Goal: Task Accomplishment & Management: Manage account settings

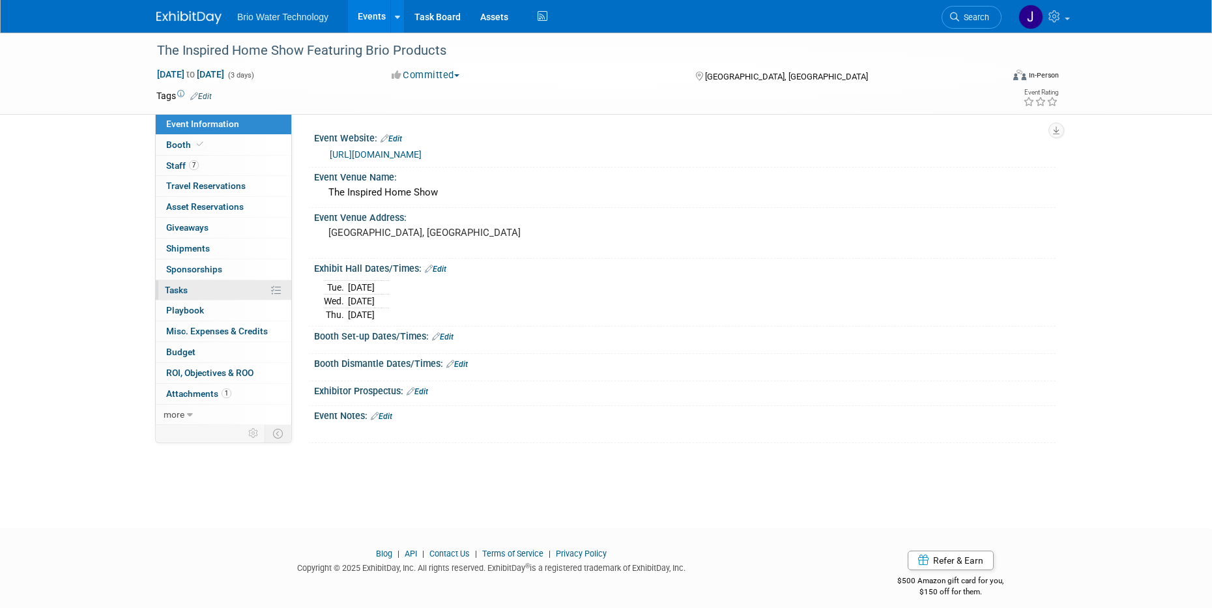
click at [167, 288] on span "Tasks 0%" at bounding box center [176, 290] width 23 height 10
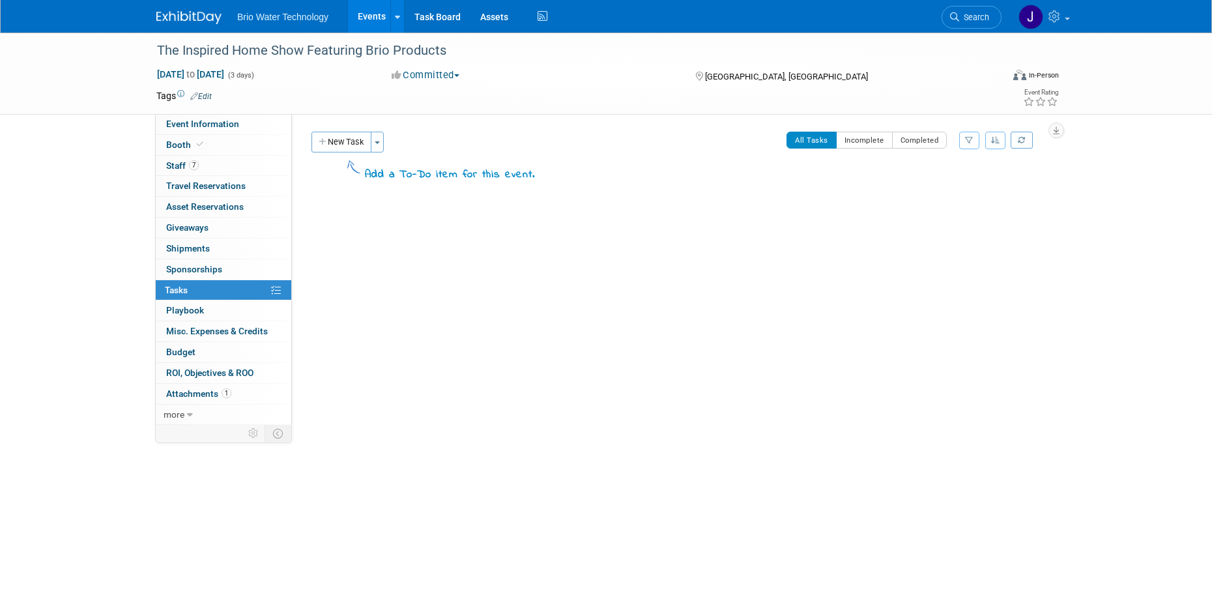
click at [200, 19] on img at bounding box center [188, 17] width 65 height 13
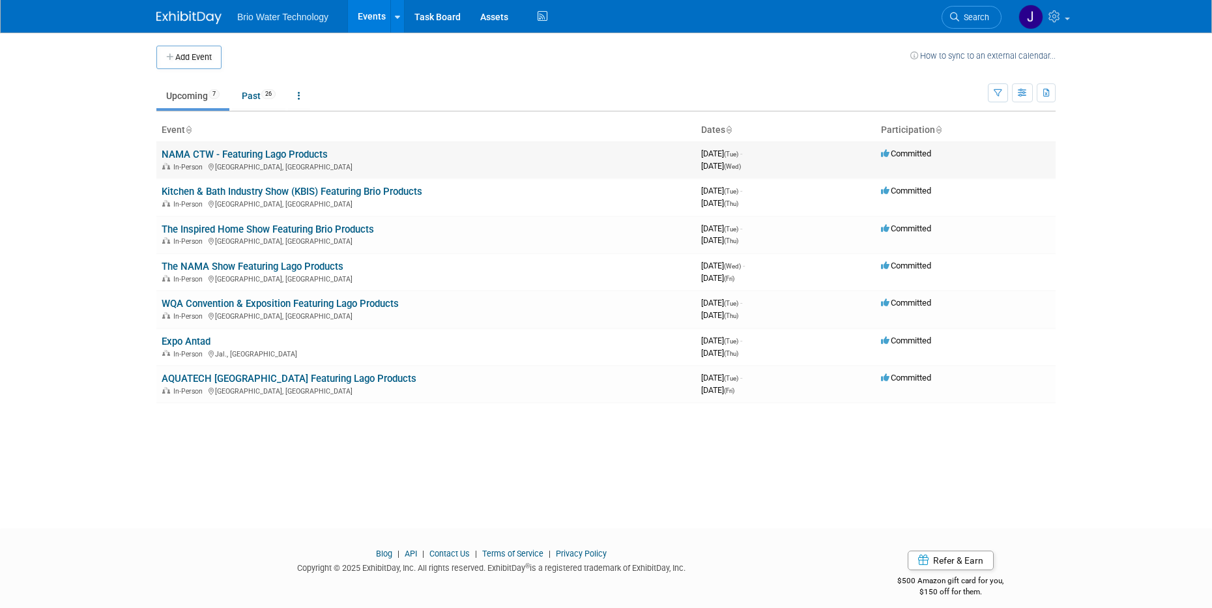
click at [263, 157] on link "NAMA CTW - Featuring Lago Products" at bounding box center [245, 155] width 166 height 12
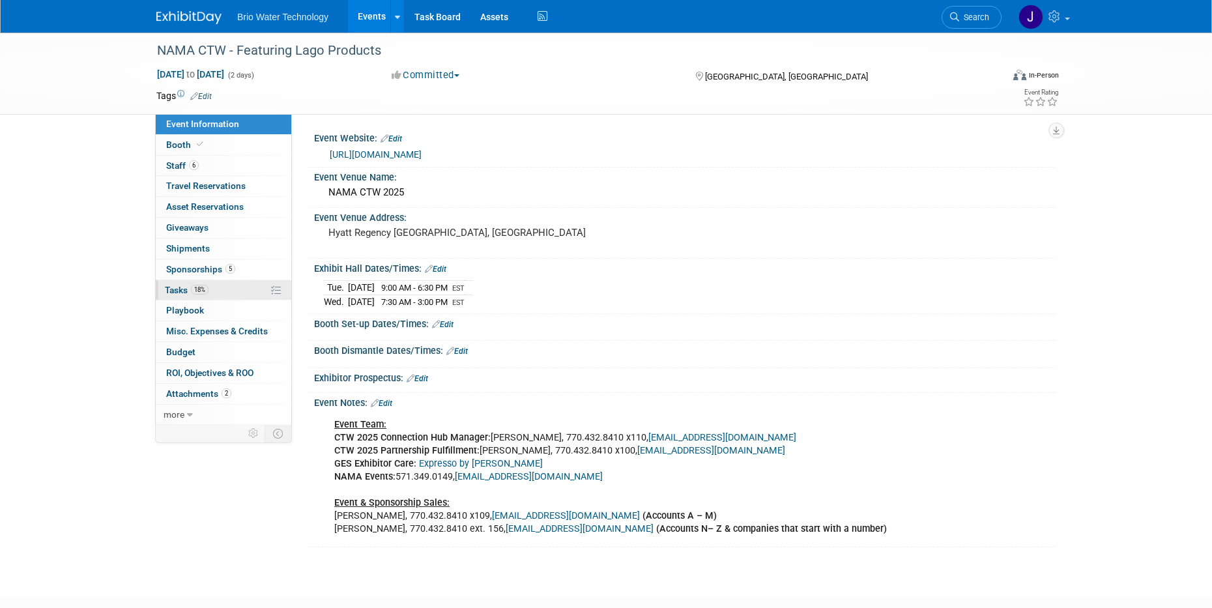
click at [177, 287] on span "Tasks 18%" at bounding box center [187, 290] width 44 height 10
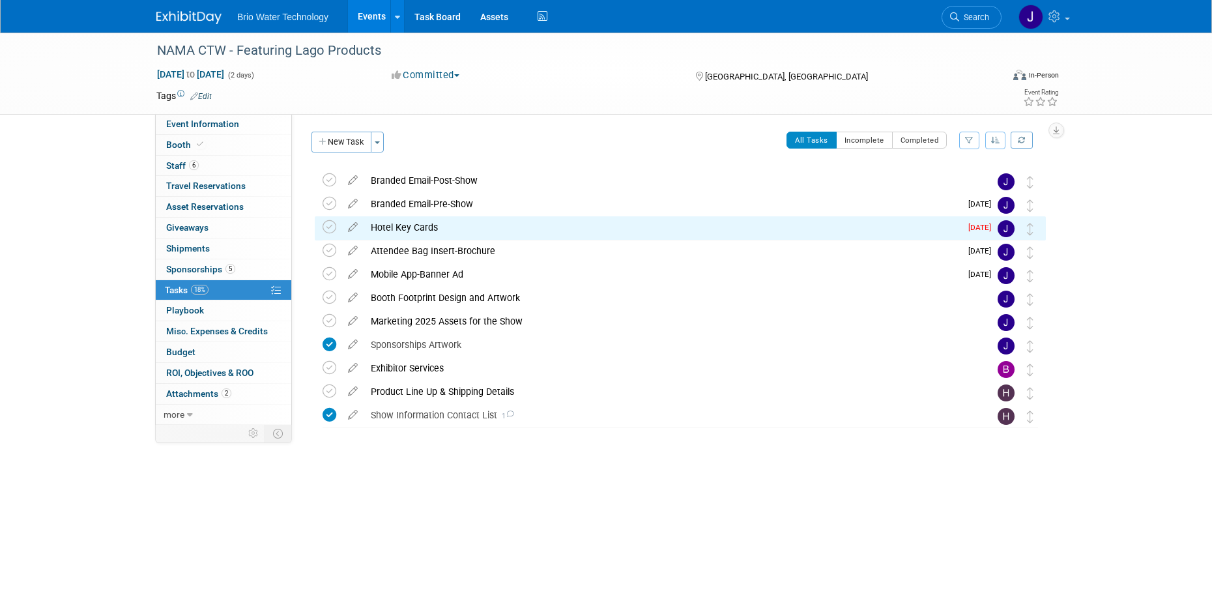
click at [420, 227] on div "Hotel Key Cards" at bounding box center [662, 227] width 596 height 22
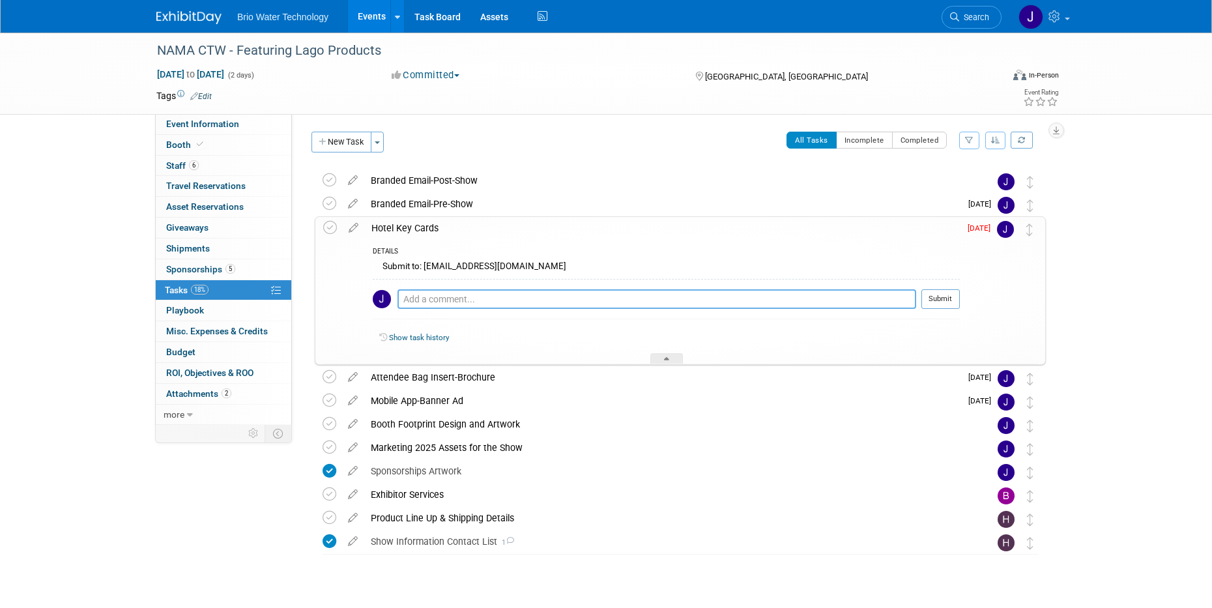
click at [426, 299] on textarea at bounding box center [656, 299] width 519 height 20
type textarea "Artwork submitted"
click at [930, 302] on button "Submit" at bounding box center [940, 299] width 38 height 20
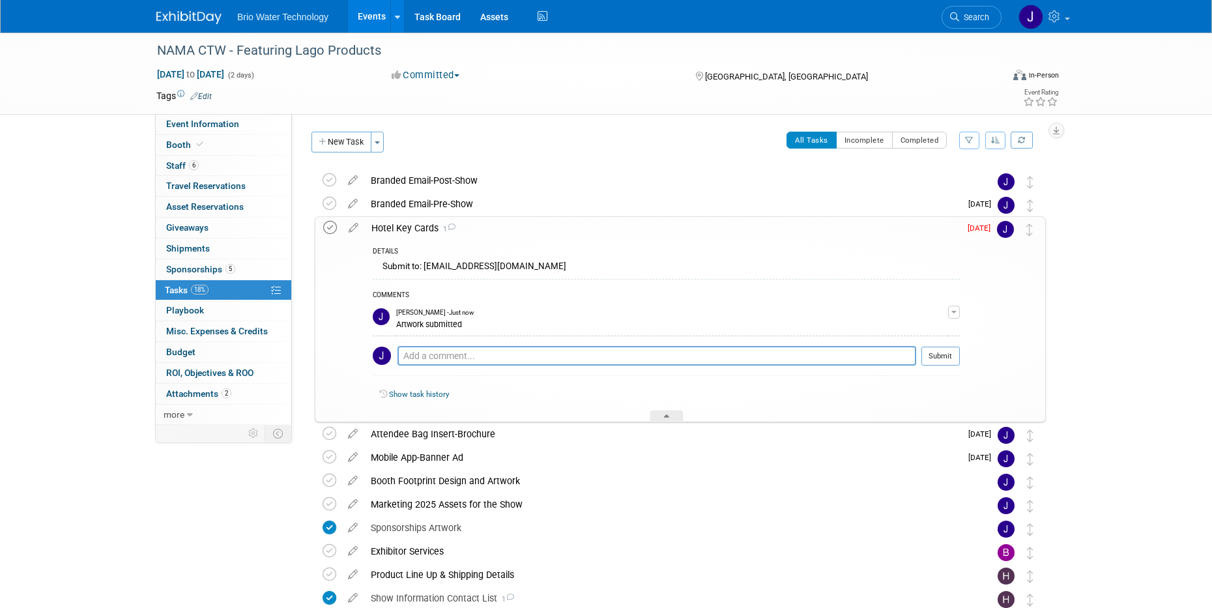
click at [329, 230] on icon at bounding box center [330, 228] width 14 height 14
click at [386, 227] on div "Hotel Key Cards 1" at bounding box center [662, 228] width 595 height 22
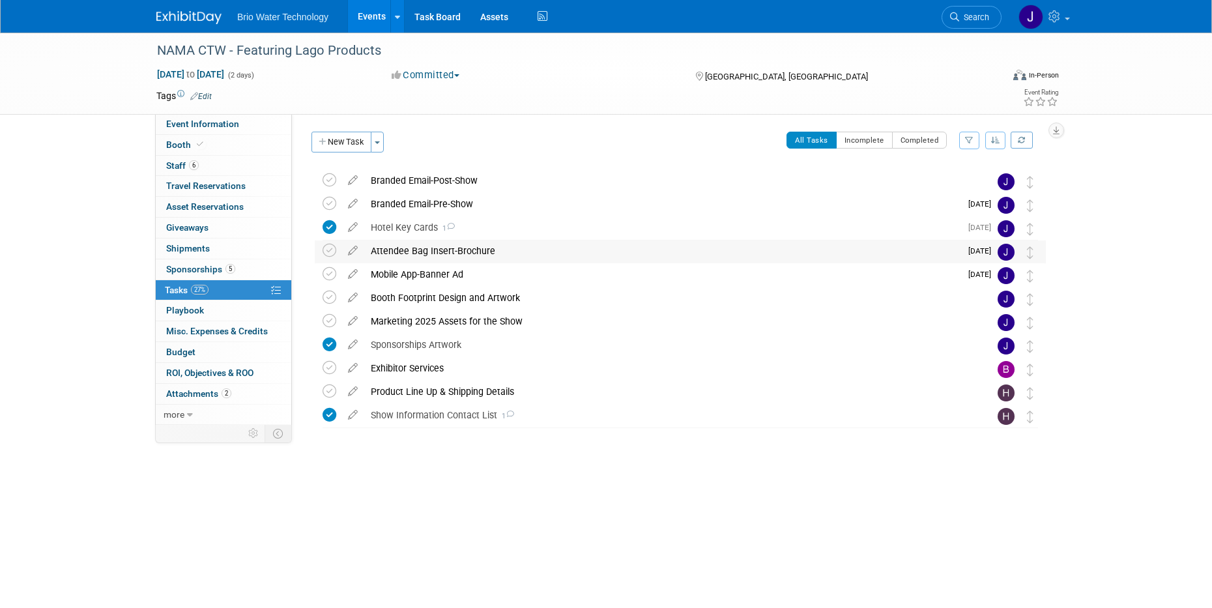
click at [426, 254] on div "Attendee Bag Insert-Brochure" at bounding box center [662, 251] width 596 height 22
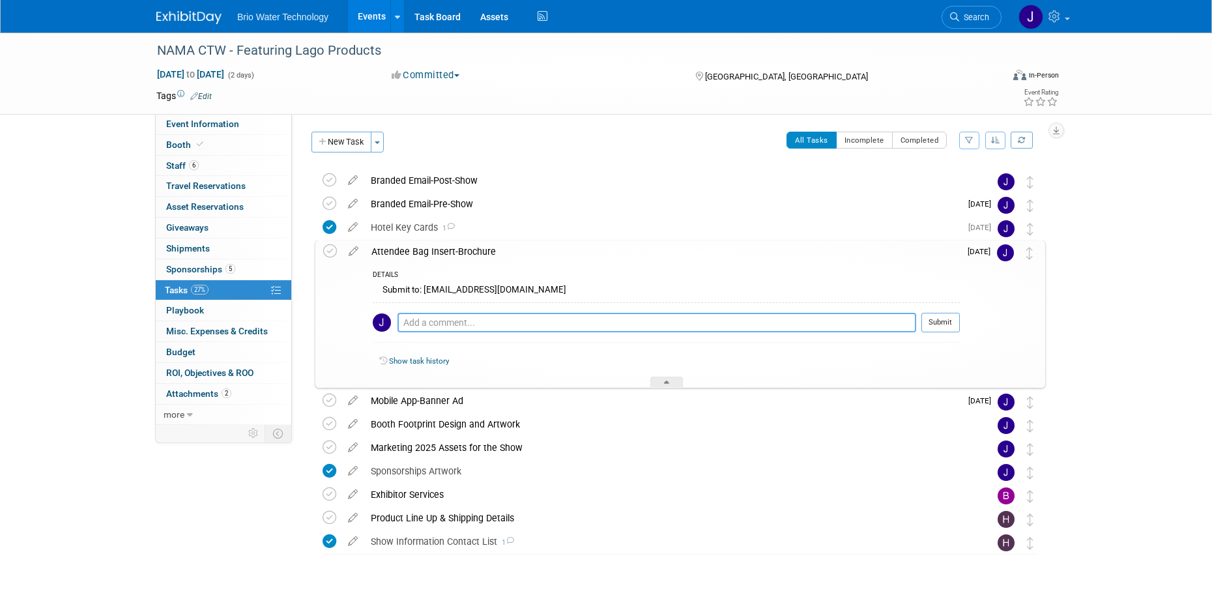
click at [429, 321] on textarea at bounding box center [656, 323] width 519 height 20
type textarea "P"
type textarea "10% Off Lago Dealer Sign-Up Promo"
click at [930, 325] on button "Submit" at bounding box center [940, 323] width 38 height 20
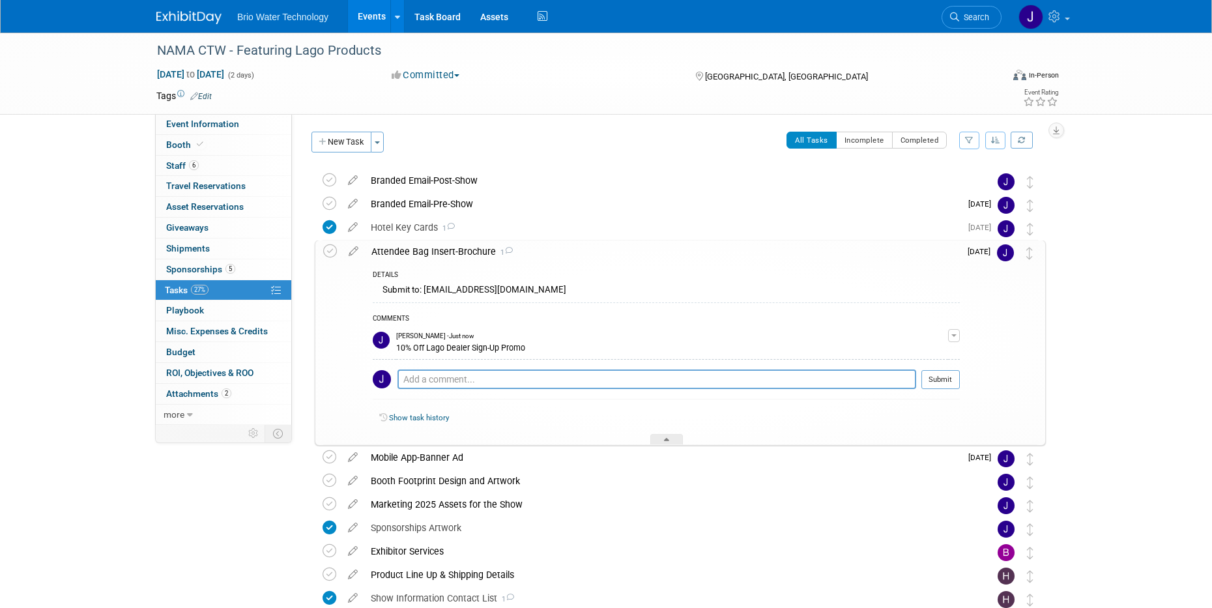
click at [455, 247] on div "Attendee Bag Insert-Brochure 1" at bounding box center [662, 251] width 595 height 22
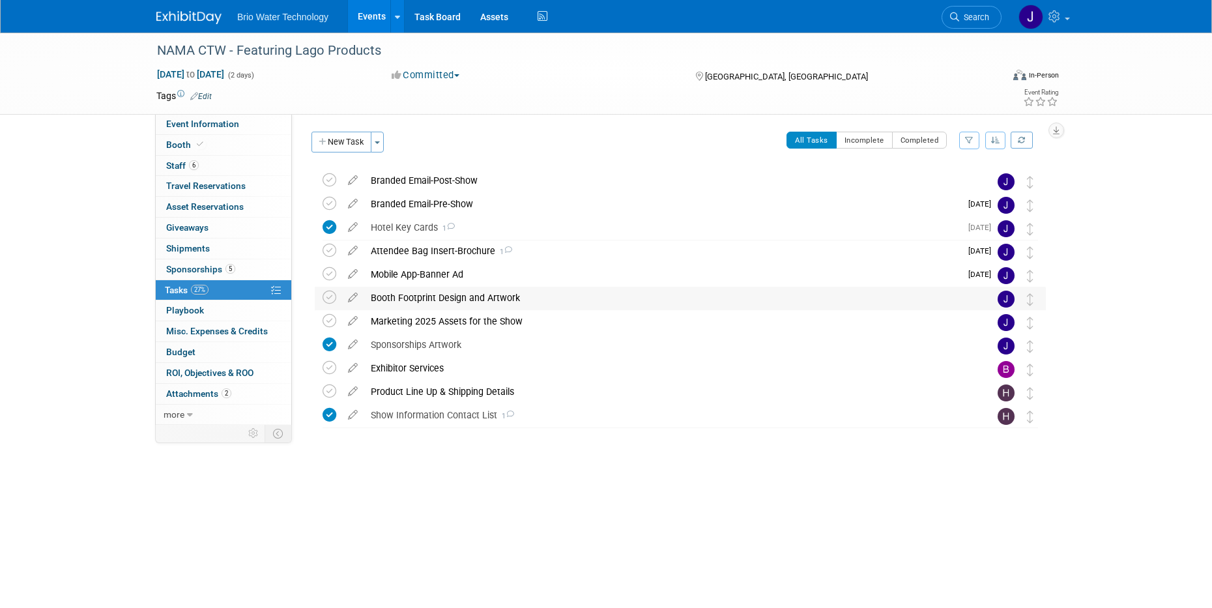
click at [441, 302] on div "Booth Footprint Design and Artwork" at bounding box center [667, 298] width 607 height 22
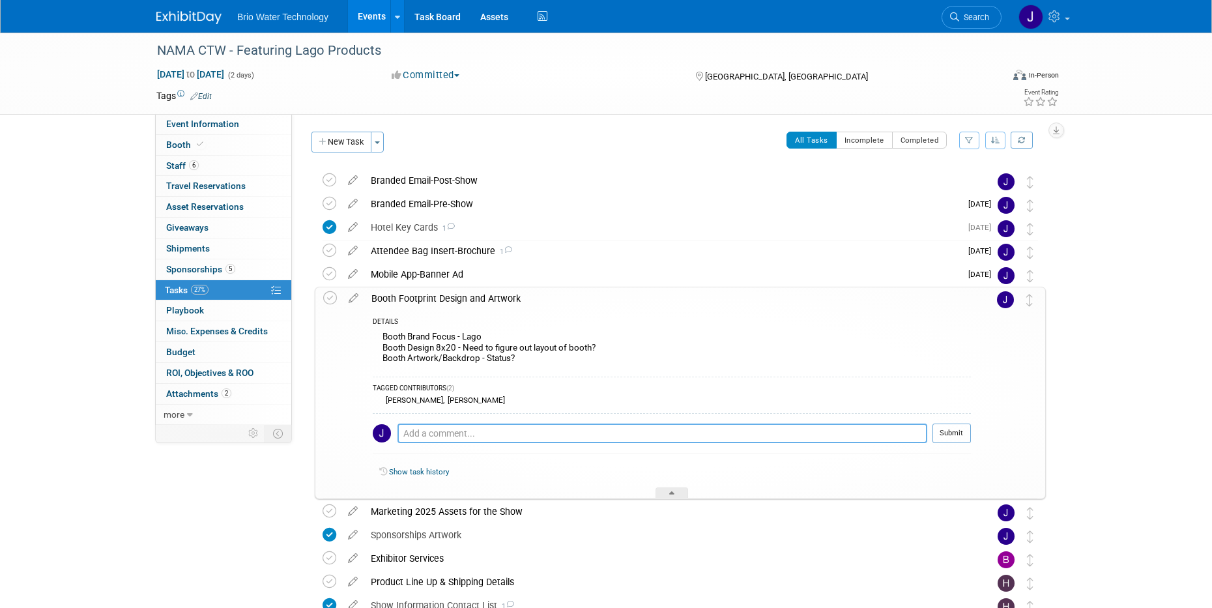
click at [461, 433] on textarea at bounding box center [662, 434] width 530 height 20
type textarea "W"
type textarea "Per [PERSON_NAME], we will be using the (3) existing 8x8 banner displays as bac…"
click at [962, 425] on button "Submit" at bounding box center [951, 434] width 38 height 20
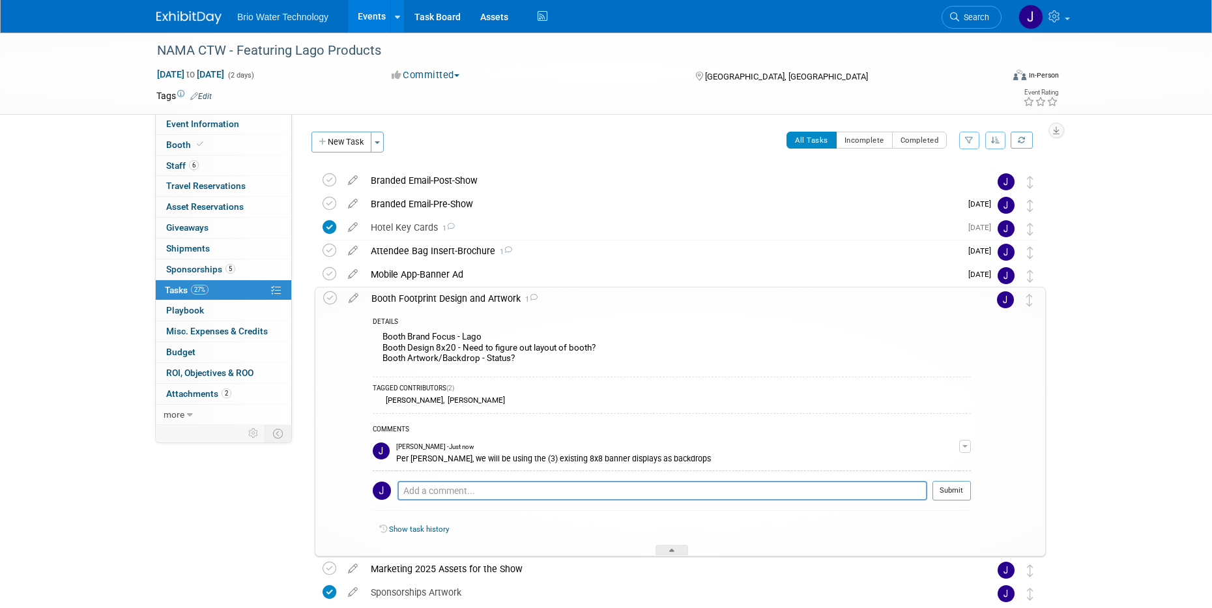
click at [390, 294] on div "Booth Footprint Design and Artwork 1" at bounding box center [668, 298] width 606 height 22
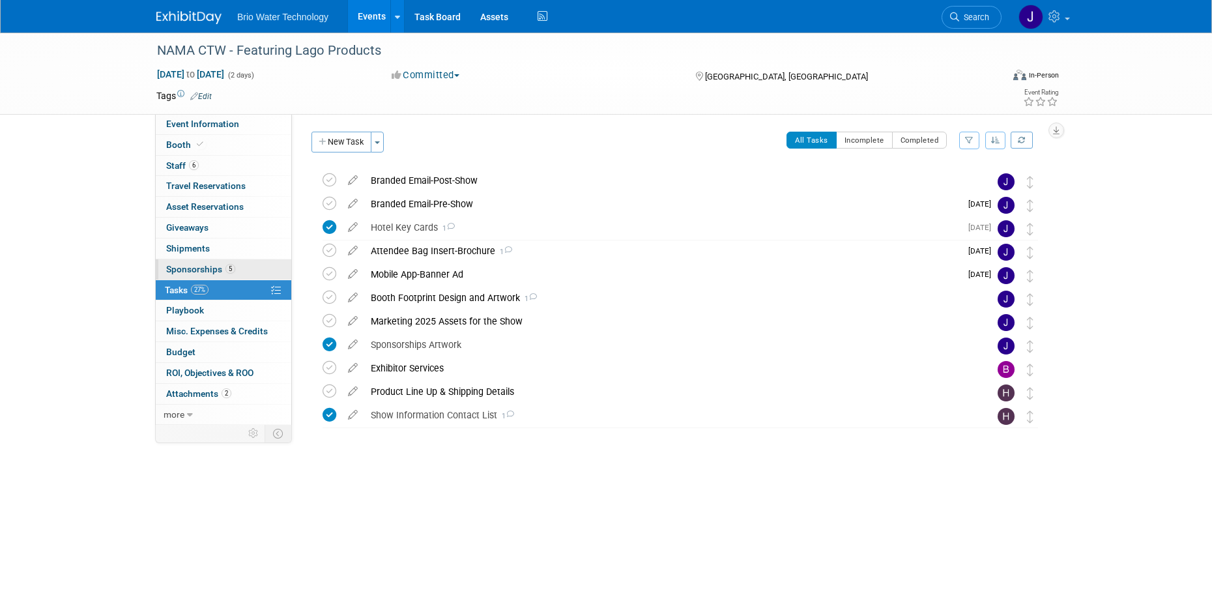
click at [184, 269] on span "Sponsorships 5" at bounding box center [200, 269] width 69 height 10
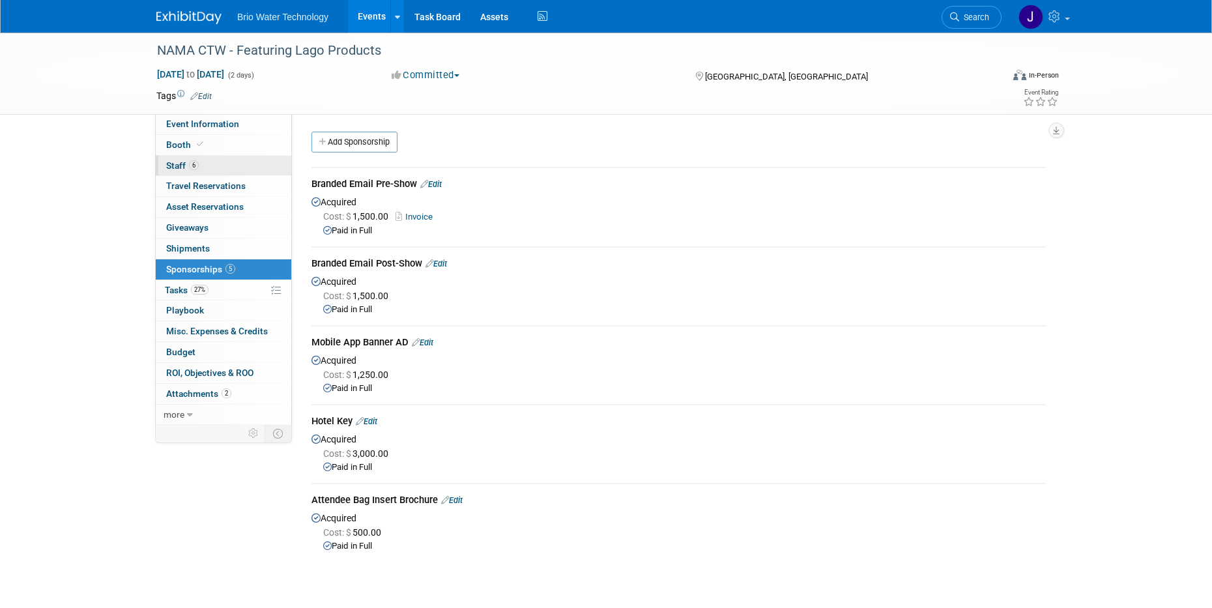
click at [175, 162] on span "Staff 6" at bounding box center [182, 165] width 33 height 10
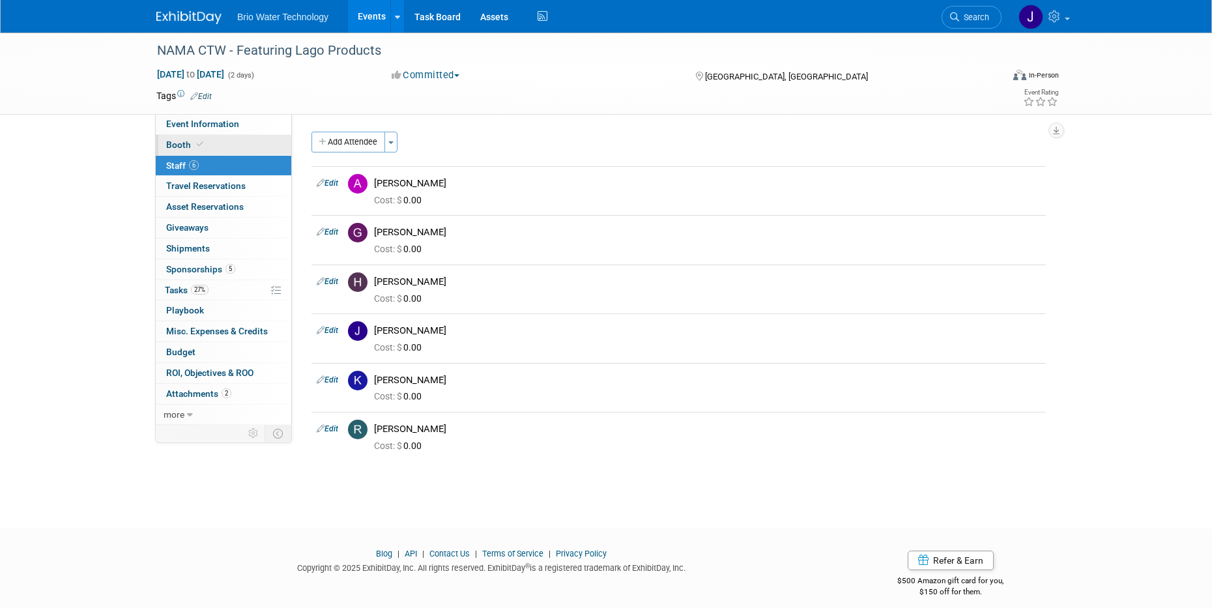
click at [174, 147] on span "Booth" at bounding box center [186, 144] width 40 height 10
